Goal: Task Accomplishment & Management: Manage account settings

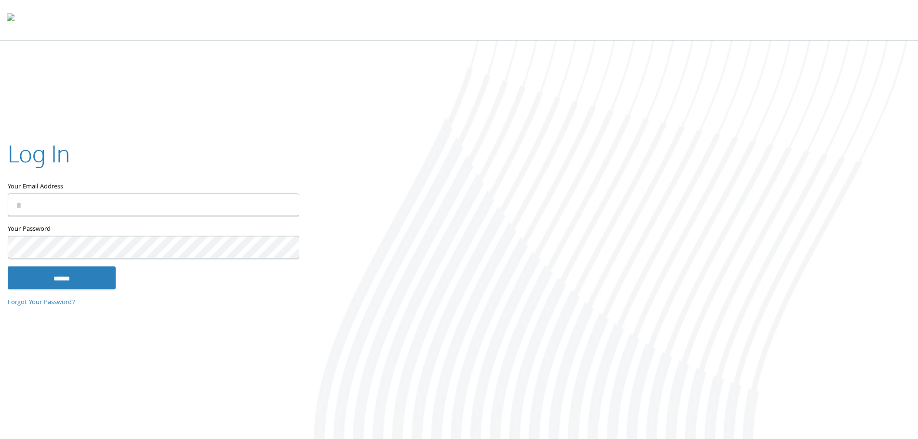
click at [139, 201] on input "Your Email Address" at bounding box center [154, 204] width 292 height 23
type input "**********"
click at [97, 277] on input "******" at bounding box center [62, 278] width 108 height 23
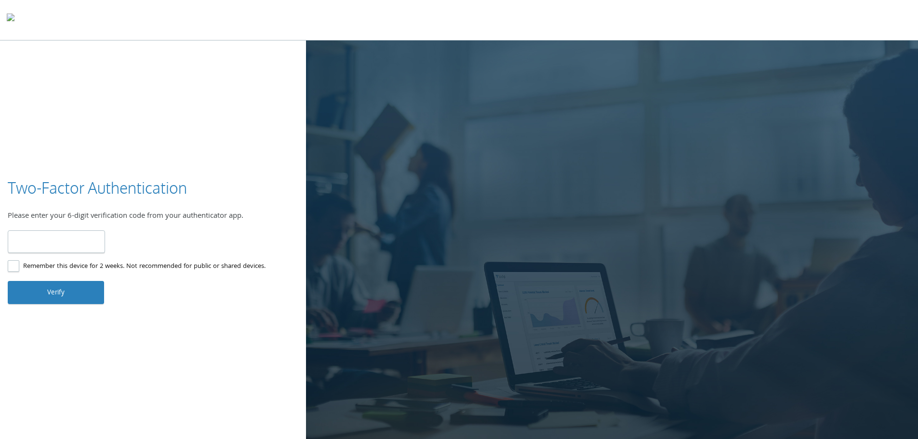
type input "******"
